Goal: Transaction & Acquisition: Purchase product/service

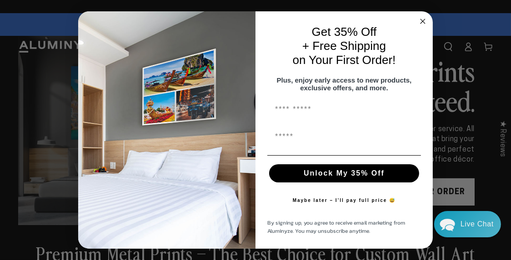
click at [421, 16] on circle "Close dialog" at bounding box center [422, 21] width 10 height 10
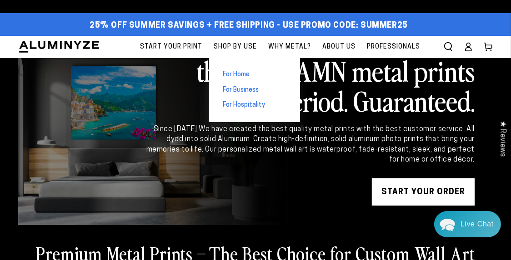
click at [242, 89] on span "For Business" at bounding box center [241, 90] width 36 height 9
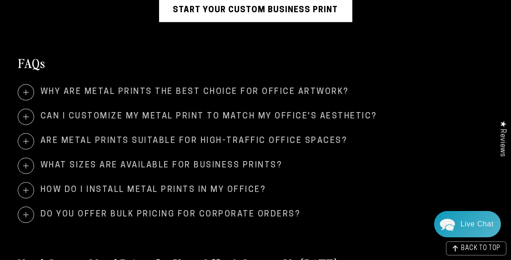
scroll to position [1680, 0]
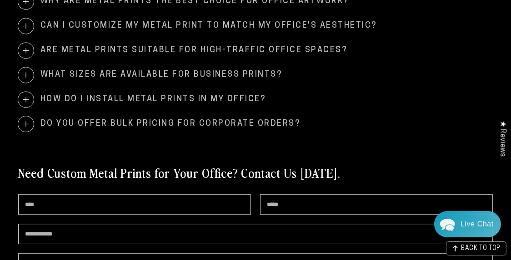
click at [249, 99] on span "How do I install metal prints in my office?" at bounding box center [255, 99] width 474 height 15
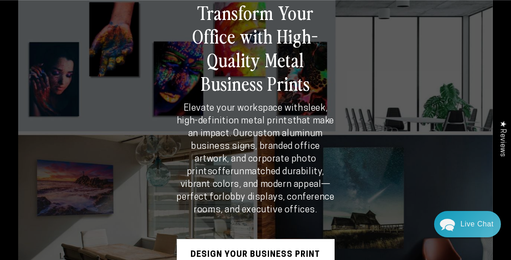
scroll to position [0, 0]
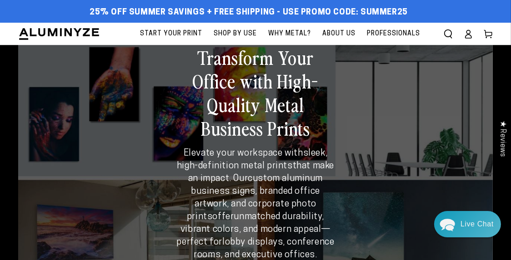
click at [188, 35] on span "Start Your Print" at bounding box center [171, 33] width 62 height 11
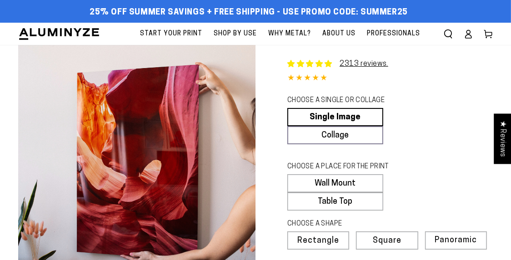
select select "**********"
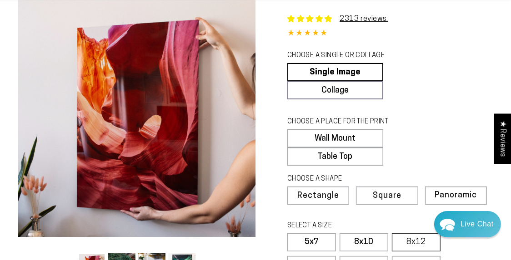
scroll to position [90, 0]
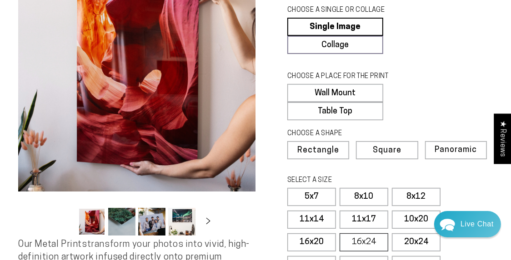
click at [378, 239] on label "16x24" at bounding box center [363, 242] width 49 height 18
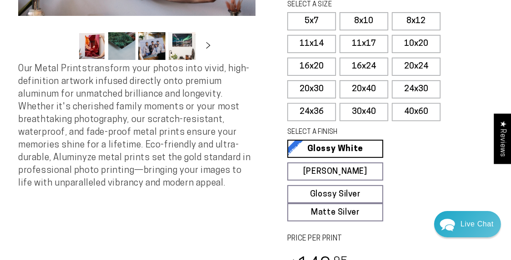
scroll to position [273, 0]
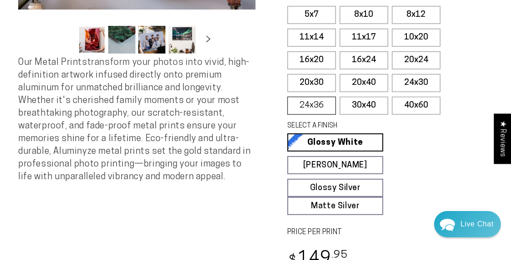
click at [324, 106] on label "24x36" at bounding box center [311, 106] width 49 height 18
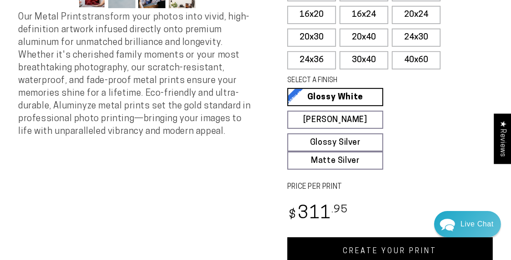
scroll to position [273, 0]
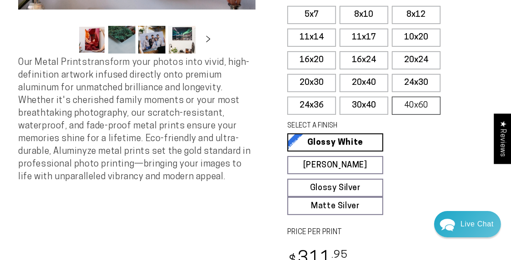
click at [420, 102] on label "40x60" at bounding box center [416, 106] width 49 height 18
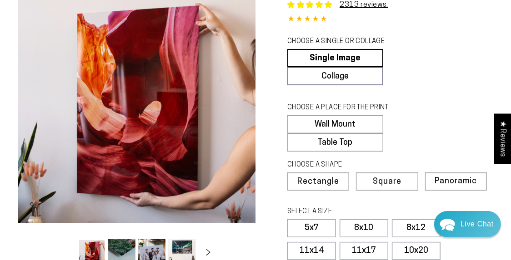
scroll to position [45, 0]
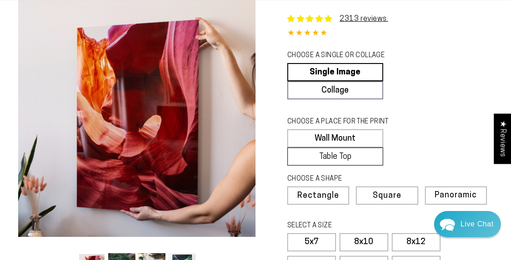
click at [352, 154] on label "Table Top" at bounding box center [335, 157] width 96 height 18
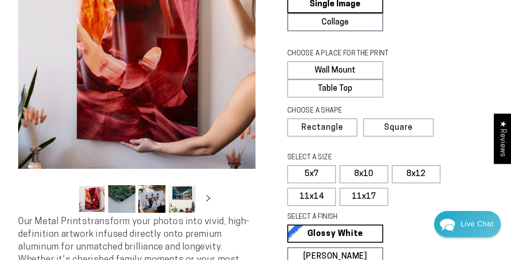
scroll to position [136, 0]
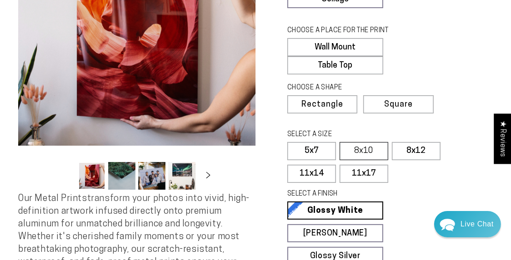
click at [367, 147] on label "8x10" at bounding box center [363, 151] width 49 height 18
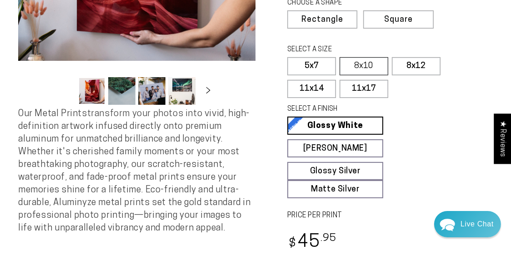
scroll to position [181, 0]
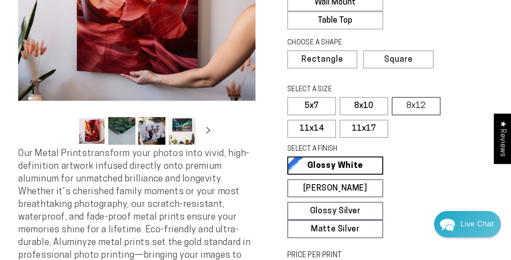
click at [413, 104] on label "8x12" at bounding box center [416, 106] width 49 height 18
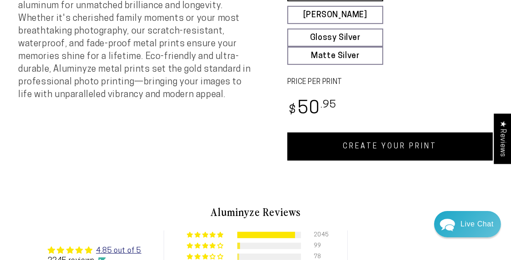
scroll to position [454, 0]
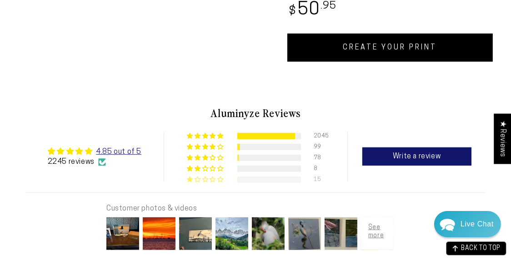
click at [211, 178] on span "1% (15) reviews with 1 star rating" at bounding box center [213, 179] width 8 height 5
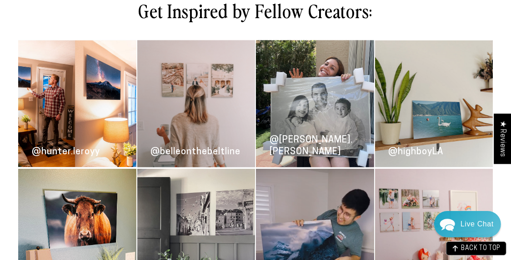
scroll to position [1352, 0]
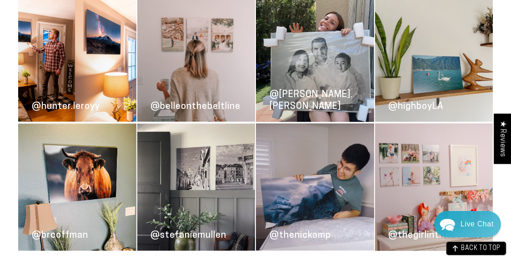
click at [309, 51] on link "@[PERSON_NAME].[PERSON_NAME]" at bounding box center [315, 58] width 118 height 127
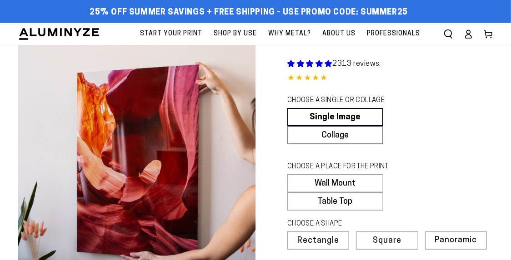
select select "**********"
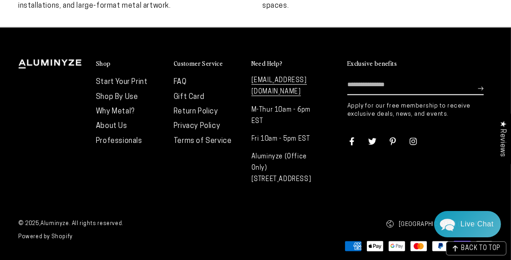
scroll to position [3955, 0]
